Goal: Navigation & Orientation: Find specific page/section

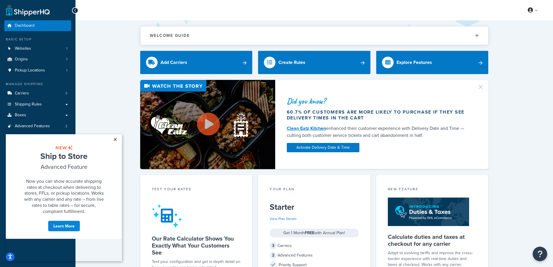
click at [116, 137] on link "×" at bounding box center [115, 139] width 10 height 10
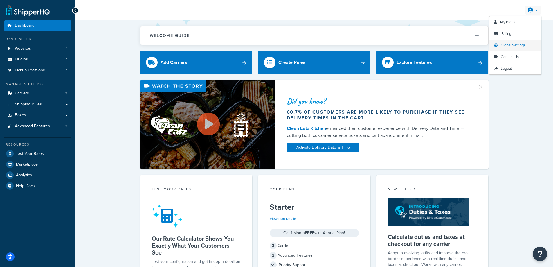
click at [517, 45] on span "Global Settings" at bounding box center [512, 45] width 25 height 6
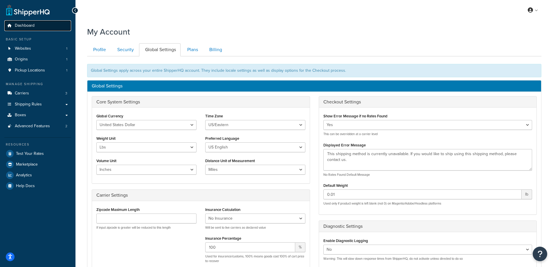
click at [17, 22] on link "Dashboard" at bounding box center [37, 25] width 67 height 11
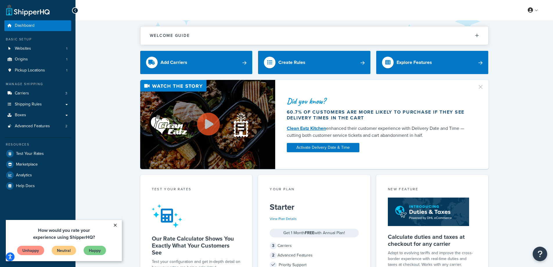
click at [115, 224] on link "×" at bounding box center [115, 225] width 10 height 10
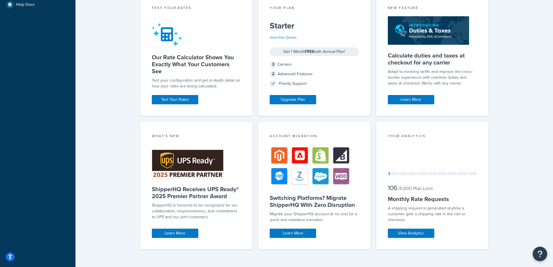
scroll to position [187, 0]
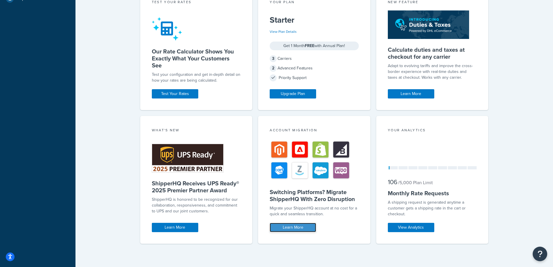
click at [293, 227] on link "Learn More" at bounding box center [293, 227] width 46 height 9
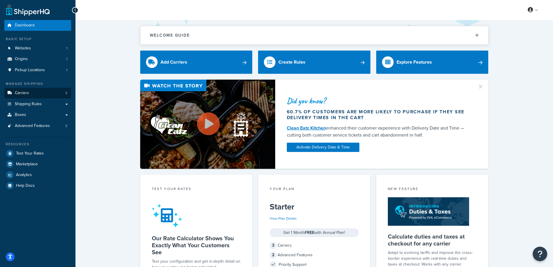
scroll to position [0, 0]
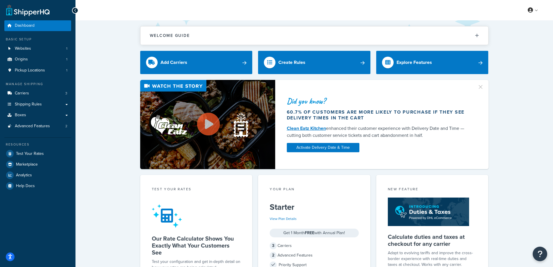
click at [75, 10] on icon at bounding box center [75, 10] width 3 height 4
